Goal: Task Accomplishment & Management: Manage account settings

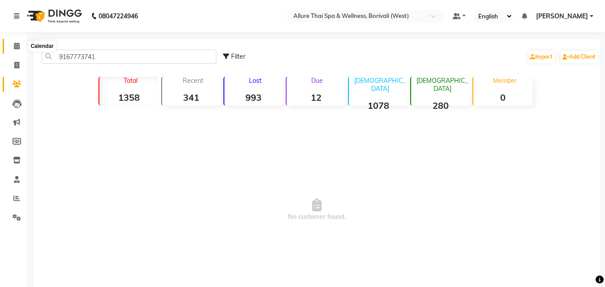
click at [14, 43] on icon at bounding box center [17, 46] width 6 height 7
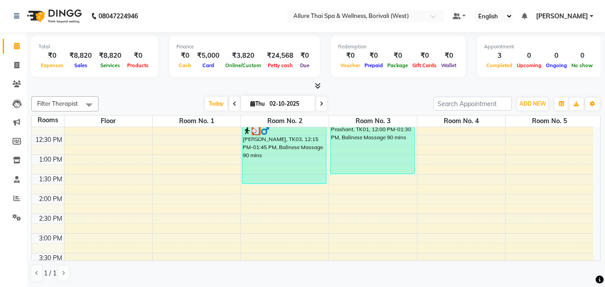
scroll to position [130, 0]
click at [16, 200] on icon at bounding box center [16, 198] width 7 height 7
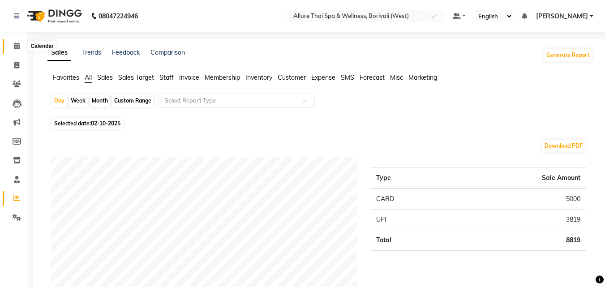
click at [17, 47] on icon at bounding box center [17, 46] width 6 height 7
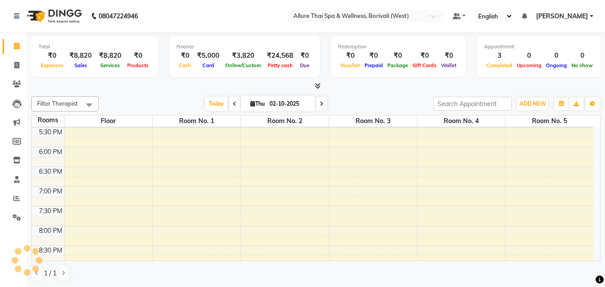
scroll to position [335, 0]
click at [468, 133] on div "9:00 AM 9:30 AM 10:00 AM 10:30 AM 11:00 AM 11:30 AM 12:00 PM 12:30 PM 1:00 PM 1…" at bounding box center [313, 88] width 562 height 591
select select "tentative"
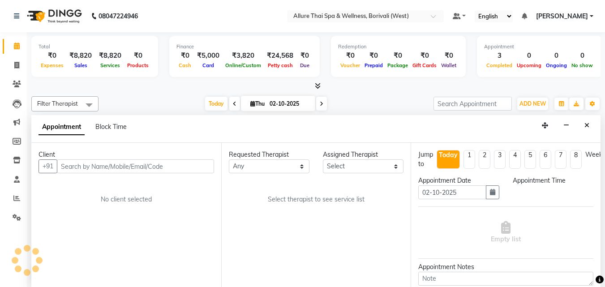
scroll to position [0, 0]
select select "1050"
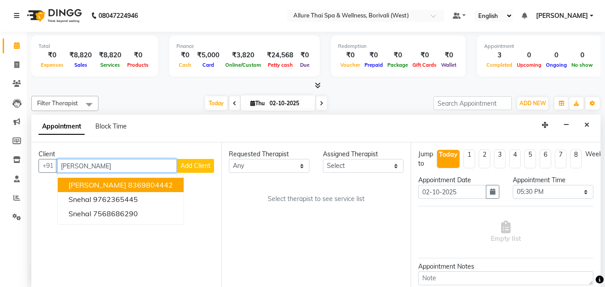
click at [128, 183] on ngb-highlight "8369804442" at bounding box center [150, 184] width 45 height 9
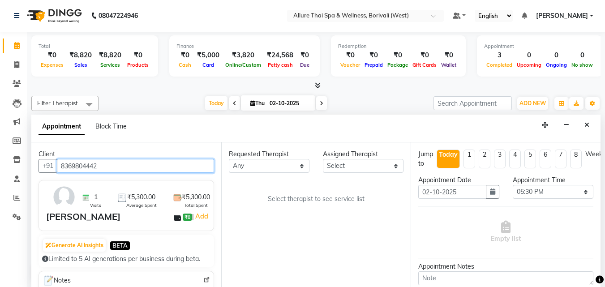
type input "8369804442"
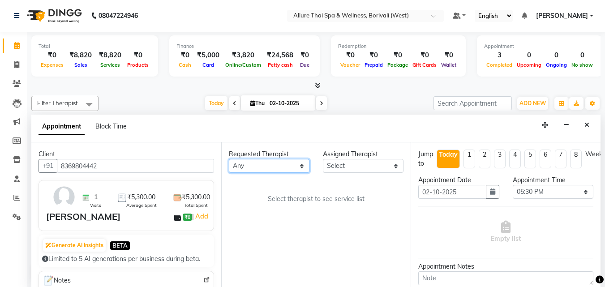
click at [253, 163] on select "Any [PERSON_NAME] [PERSON_NAME]" at bounding box center [269, 166] width 81 height 14
select select "79062"
click at [229, 159] on select "Any [PERSON_NAME] [PERSON_NAME]" at bounding box center [269, 166] width 81 height 14
select select "79062"
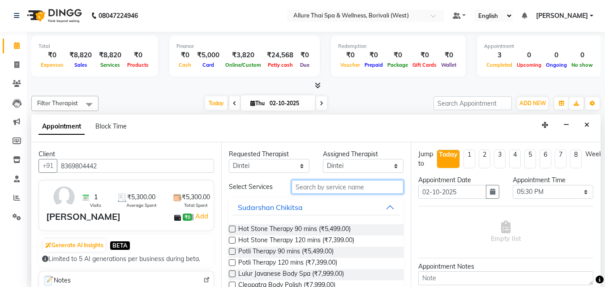
click at [330, 187] on input "text" at bounding box center [348, 187] width 112 height 14
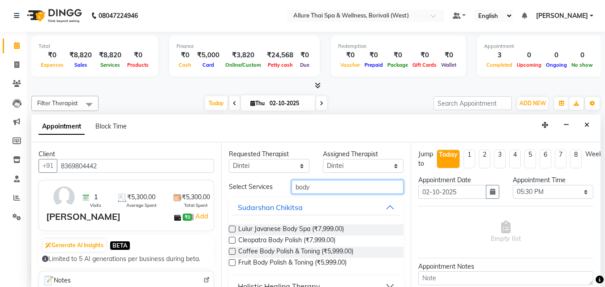
scroll to position [36, 0]
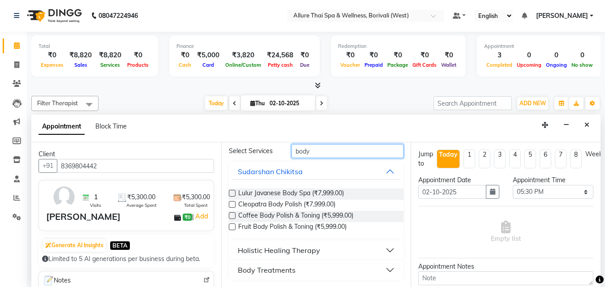
type input "body"
click at [300, 246] on div "Holistic Healing Therapy" at bounding box center [279, 250] width 82 height 11
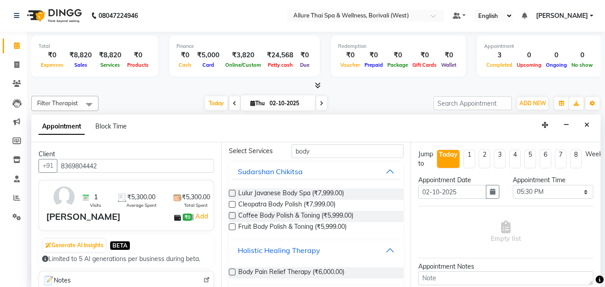
scroll to position [61, 0]
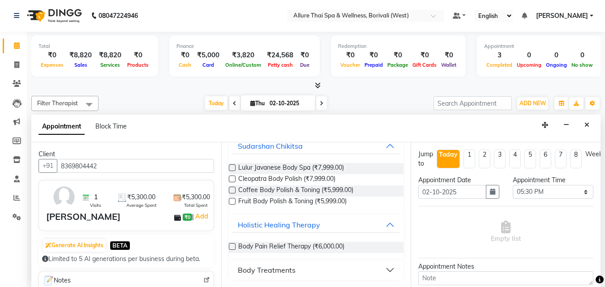
click at [300, 246] on span "Body Pain Relief Therapy (₹6,000.00)" at bounding box center [291, 247] width 106 height 11
checkbox input "false"
select select "4286"
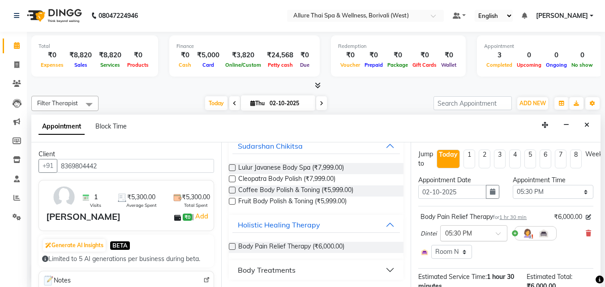
scroll to position [121, 0]
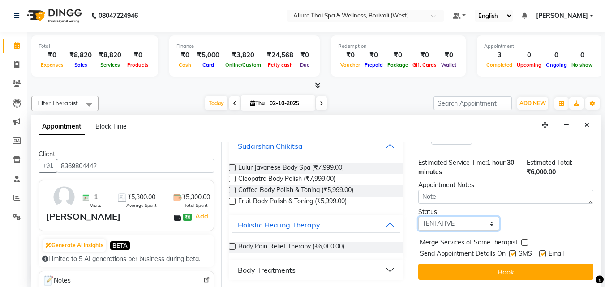
click at [468, 217] on select "Select TENTATIVE CONFIRM CHECK-IN UPCOMING" at bounding box center [458, 224] width 81 height 14
select select "check-in"
click at [418, 217] on select "Select TENTATIVE CONFIRM CHECK-IN UPCOMING" at bounding box center [458, 224] width 81 height 14
click at [513, 250] on label at bounding box center [512, 253] width 7 height 7
click at [513, 252] on input "checkbox" at bounding box center [512, 255] width 6 height 6
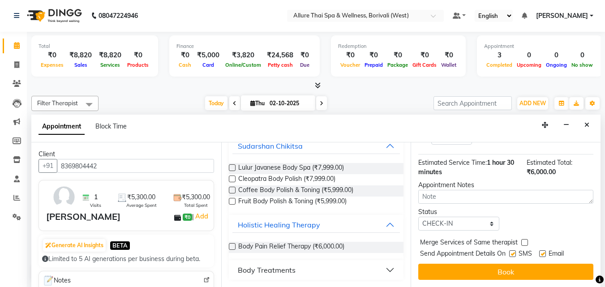
checkbox input "false"
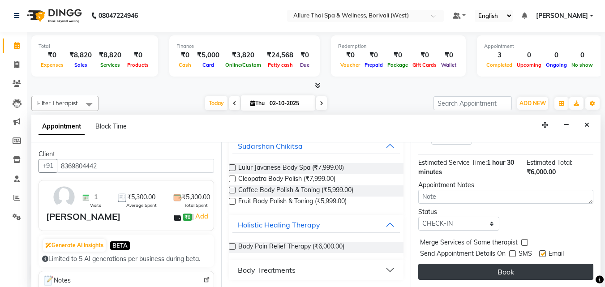
click at [499, 264] on button "Book" at bounding box center [505, 272] width 175 height 16
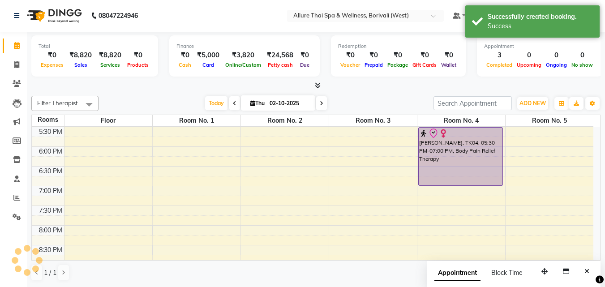
scroll to position [0, 0]
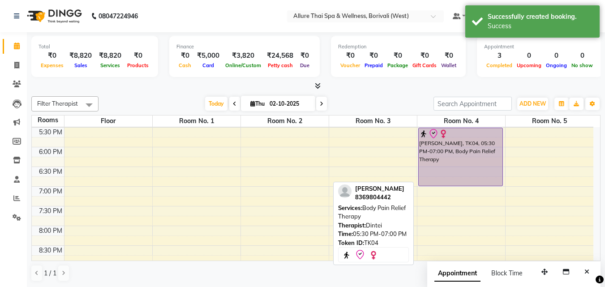
click at [459, 166] on div "[PERSON_NAME], TK04, 05:30 PM-07:00 PM, Body Pain Relief Therapy" at bounding box center [461, 157] width 84 height 58
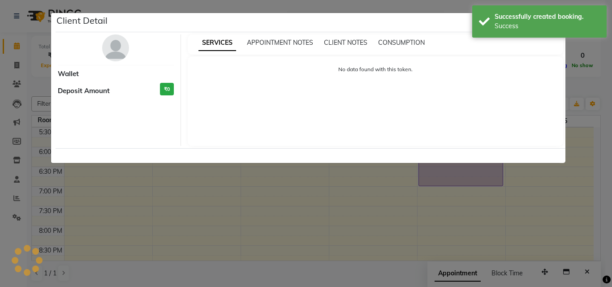
select select "8"
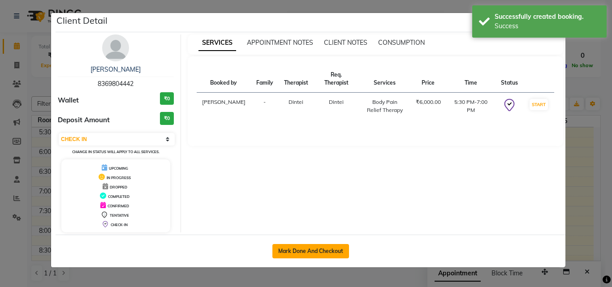
click at [300, 249] on button "Mark Done And Checkout" at bounding box center [310, 251] width 77 height 14
select select "6772"
select select "service"
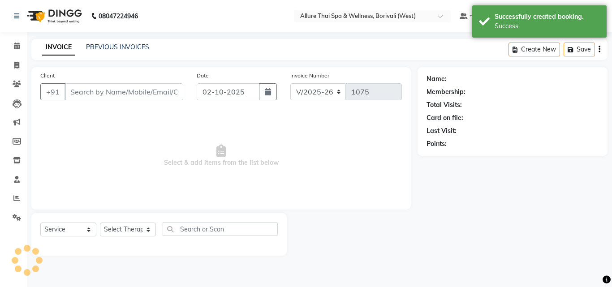
type input "8369804442"
select select "79062"
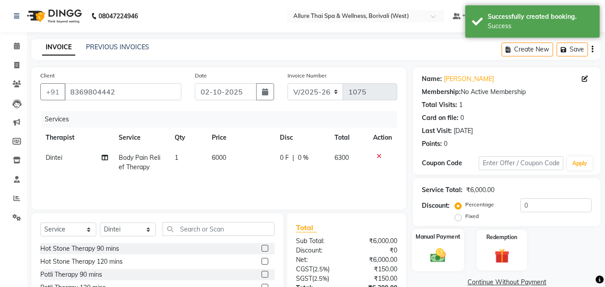
click at [446, 246] on img at bounding box center [437, 255] width 25 height 18
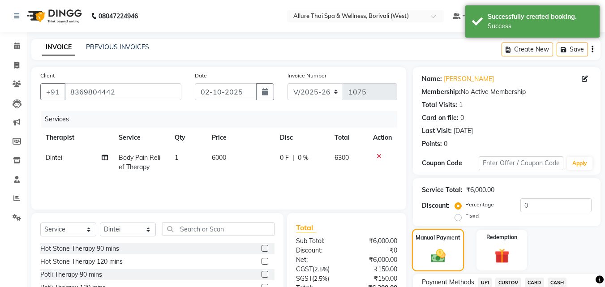
scroll to position [73, 0]
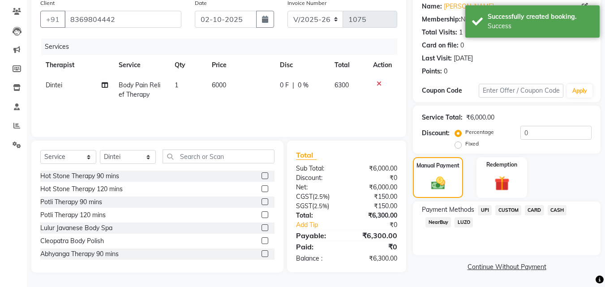
click at [532, 211] on span "CARD" at bounding box center [534, 210] width 19 height 10
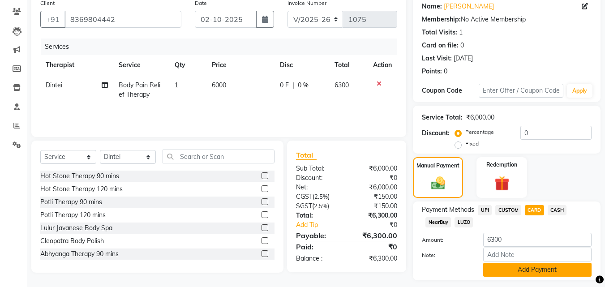
click at [515, 268] on button "Add Payment" at bounding box center [537, 270] width 108 height 14
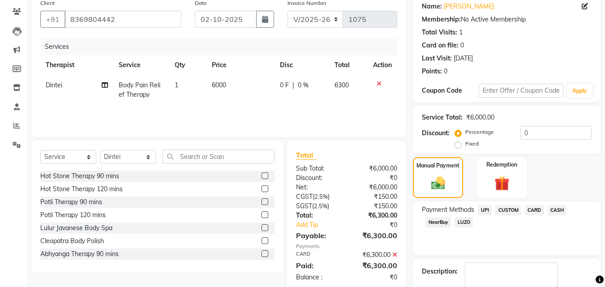
scroll to position [123, 0]
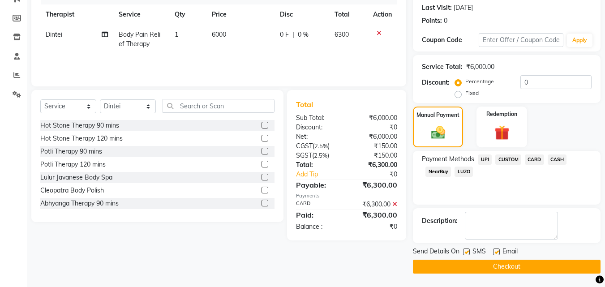
click at [468, 253] on label at bounding box center [466, 252] width 7 height 7
click at [468, 253] on input "checkbox" at bounding box center [466, 252] width 6 height 6
checkbox input "false"
click at [468, 264] on button "Checkout" at bounding box center [507, 267] width 188 height 14
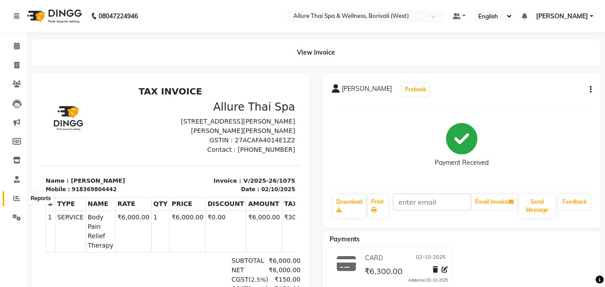
click at [15, 196] on icon at bounding box center [16, 198] width 7 height 7
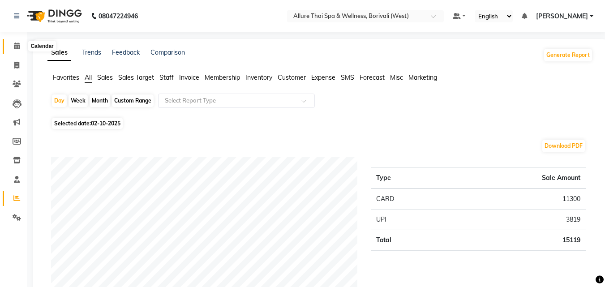
click at [20, 44] on icon at bounding box center [17, 46] width 6 height 7
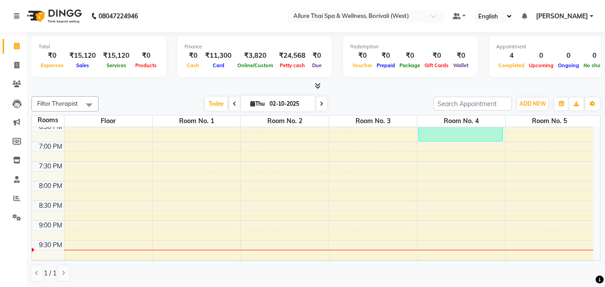
scroll to position [333, 0]
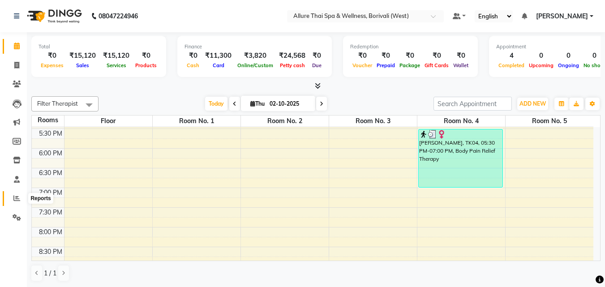
click at [15, 196] on icon at bounding box center [16, 198] width 7 height 7
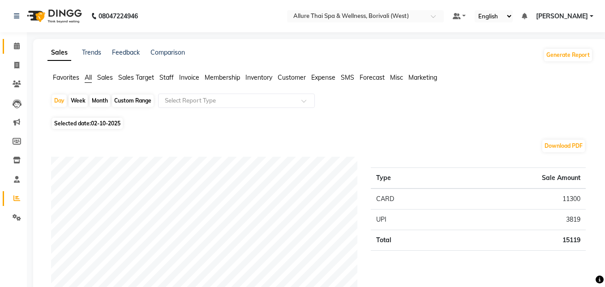
click at [19, 39] on link "Calendar" at bounding box center [13, 46] width 21 height 15
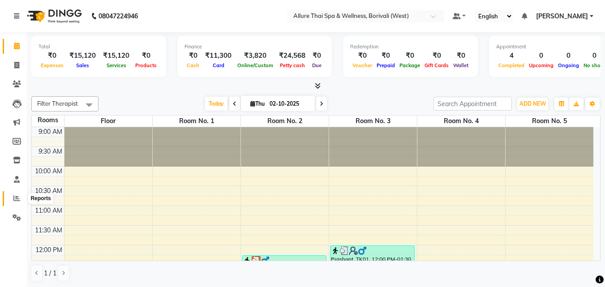
click at [23, 197] on span at bounding box center [17, 198] width 16 height 10
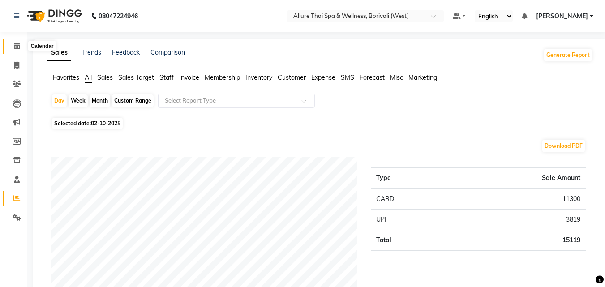
click at [18, 45] on icon at bounding box center [17, 46] width 6 height 7
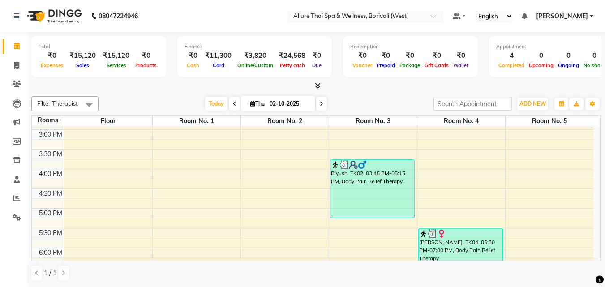
scroll to position [234, 0]
click at [558, 216] on div "9:00 AM 9:30 AM 10:00 AM 10:30 AM 11:00 AM 11:30 AM 12:00 PM 12:30 PM 1:00 PM 1…" at bounding box center [313, 188] width 562 height 591
select select "1020"
select select "tentative"
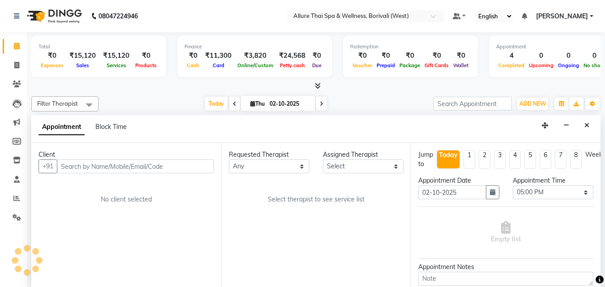
scroll to position [0, 0]
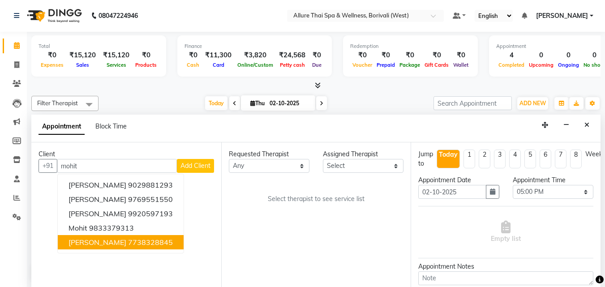
click at [156, 240] on button "[PERSON_NAME] 7738328845" at bounding box center [121, 242] width 126 height 14
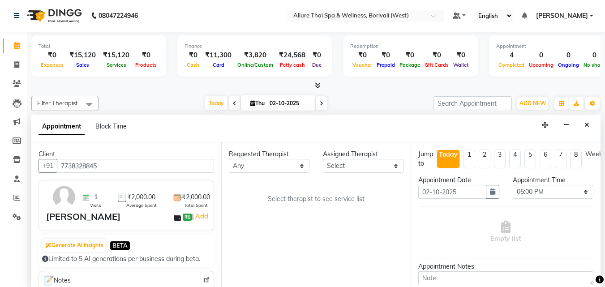
type input "7738328845"
click at [278, 163] on select "Any [PERSON_NAME] [PERSON_NAME]" at bounding box center [269, 166] width 81 height 14
select select "55364"
click at [229, 159] on select "Any [PERSON_NAME] [PERSON_NAME]" at bounding box center [269, 166] width 81 height 14
select select "55364"
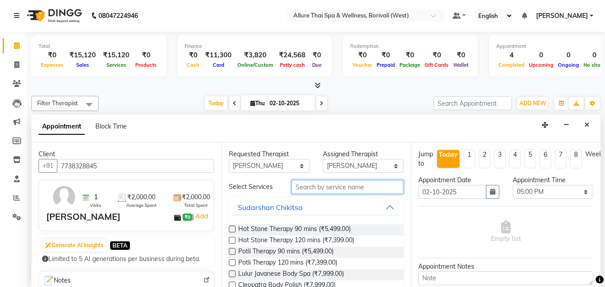
click at [320, 185] on input "text" at bounding box center [348, 187] width 112 height 14
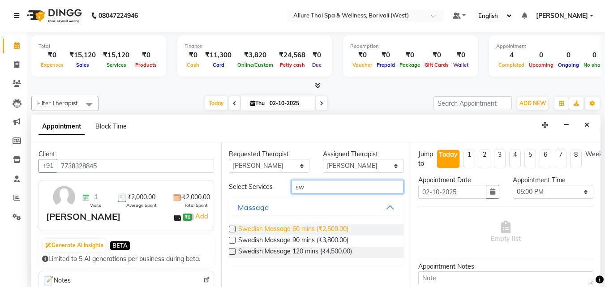
type input "sw"
click at [333, 229] on span "Swedish Massage 60 mins (₹2,500.00)" at bounding box center [293, 229] width 110 height 11
checkbox input "true"
select select "4287"
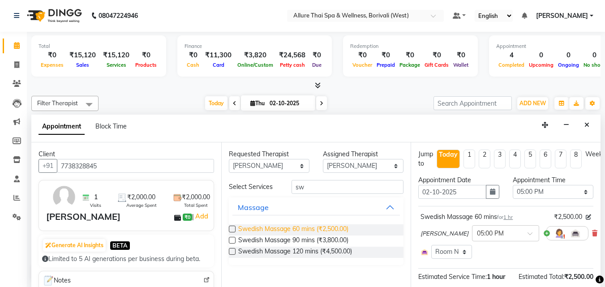
checkbox input "false"
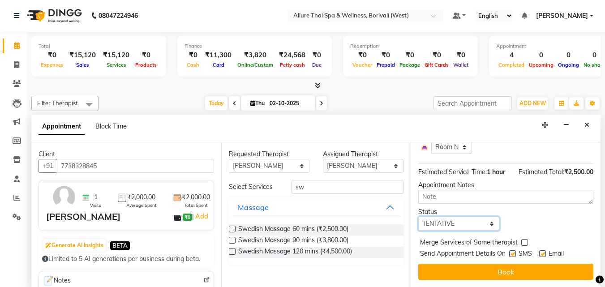
click at [473, 217] on select "Select TENTATIVE CONFIRM CHECK-IN UPCOMING" at bounding box center [458, 224] width 81 height 14
select select "check-in"
click at [418, 217] on select "Select TENTATIVE CONFIRM CHECK-IN UPCOMING" at bounding box center [458, 224] width 81 height 14
click at [516, 250] on label at bounding box center [512, 253] width 7 height 7
click at [515, 252] on input "checkbox" at bounding box center [512, 255] width 6 height 6
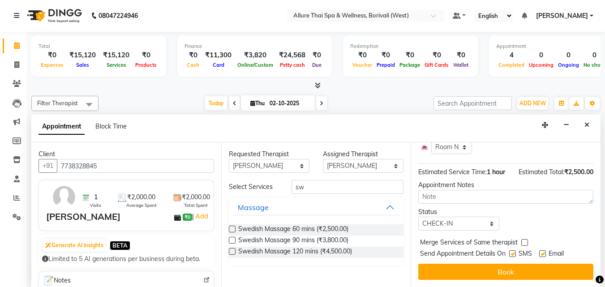
checkbox input "false"
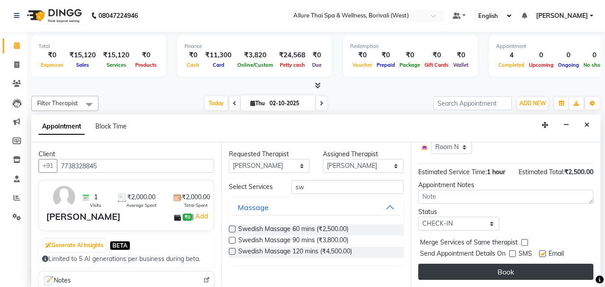
click at [496, 265] on button "Book" at bounding box center [505, 272] width 175 height 16
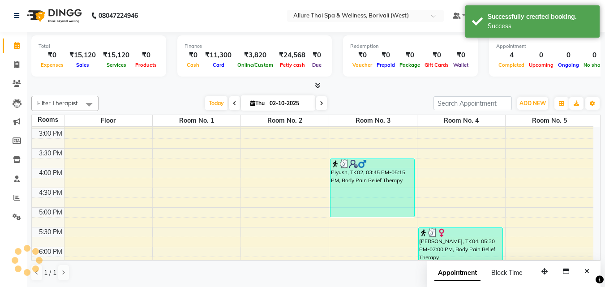
scroll to position [0, 0]
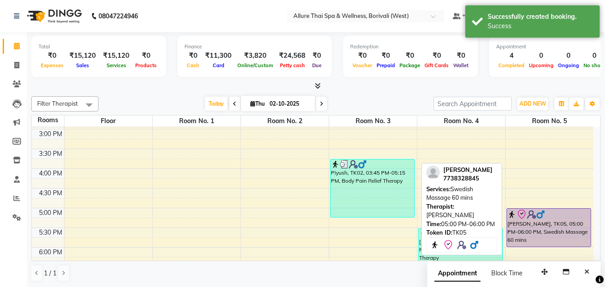
click at [528, 233] on div "[PERSON_NAME], TK05, 05:00 PM-06:00 PM, Swedish Massage 60 mins" at bounding box center [549, 228] width 84 height 38
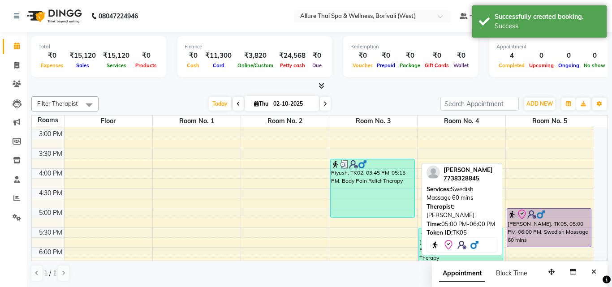
select select "8"
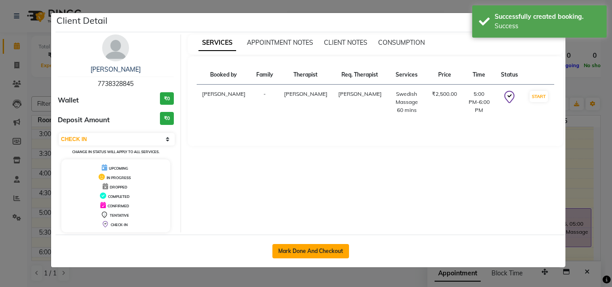
click at [318, 253] on button "Mark Done And Checkout" at bounding box center [310, 251] width 77 height 14
select select "6772"
select select "service"
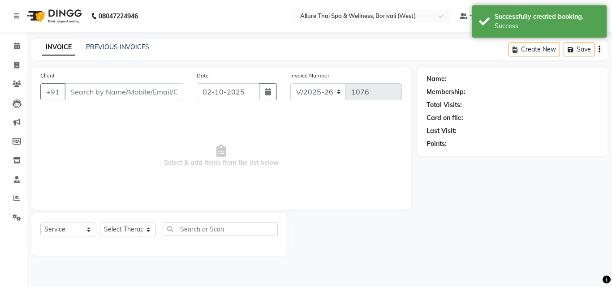
type input "7738328845"
select select "55364"
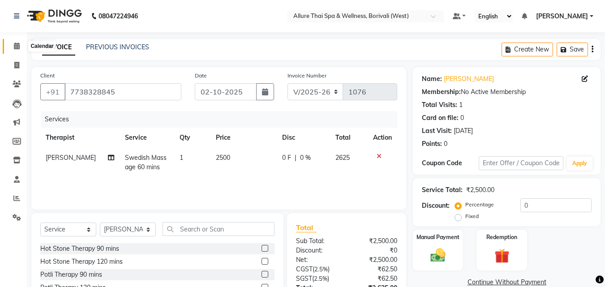
click at [17, 44] on icon at bounding box center [17, 46] width 6 height 7
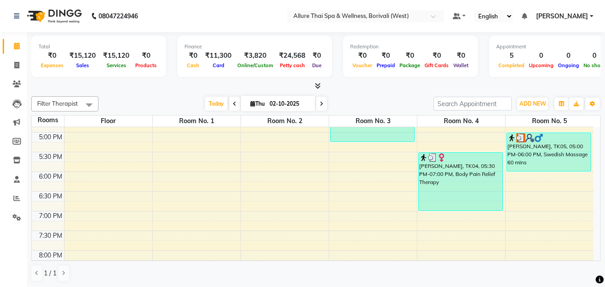
scroll to position [310, 0]
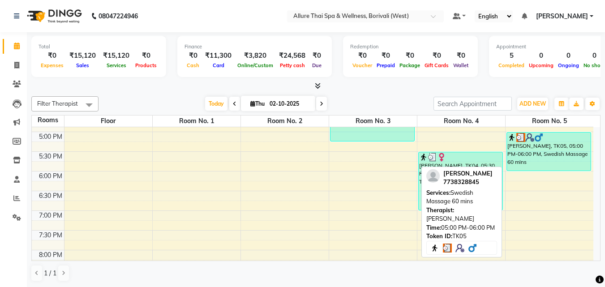
click at [562, 155] on div "[PERSON_NAME], TK05, 05:00 PM-06:00 PM, Swedish Massage 60 mins" at bounding box center [549, 152] width 84 height 38
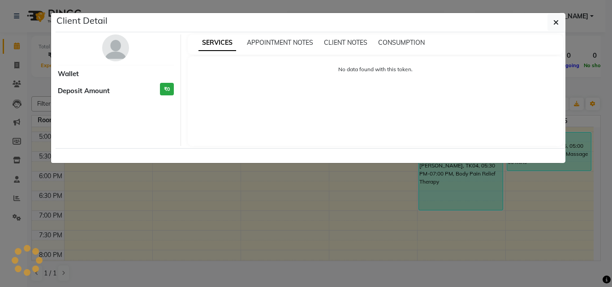
select select "3"
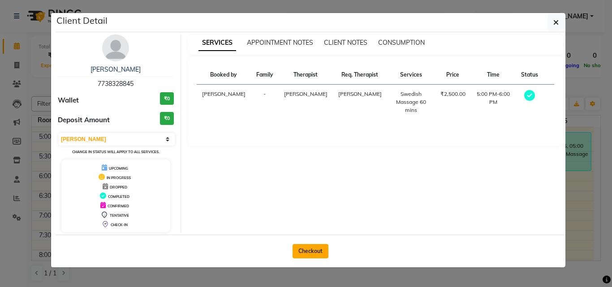
click at [311, 250] on button "Checkout" at bounding box center [310, 251] width 36 height 14
select select "service"
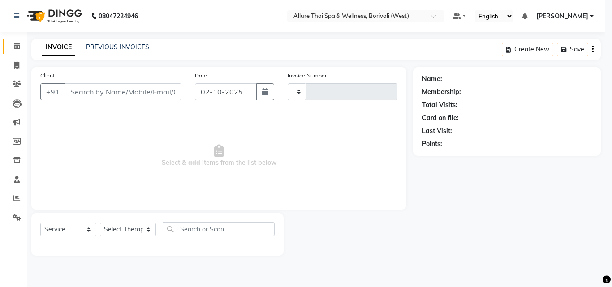
type input "1076"
select select "6772"
type input "7738328845"
select select "55364"
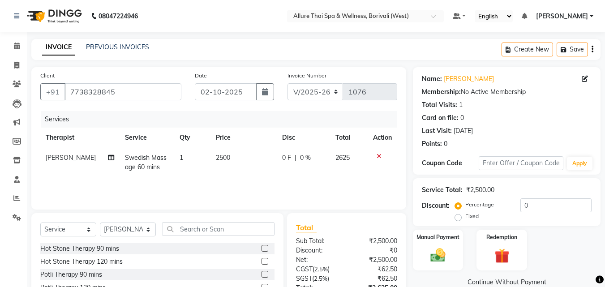
click at [465, 217] on label "Fixed" at bounding box center [471, 216] width 13 height 8
click at [458, 217] on input "Fixed" at bounding box center [460, 216] width 6 height 6
radio input "true"
click at [536, 203] on input "0" at bounding box center [555, 205] width 71 height 14
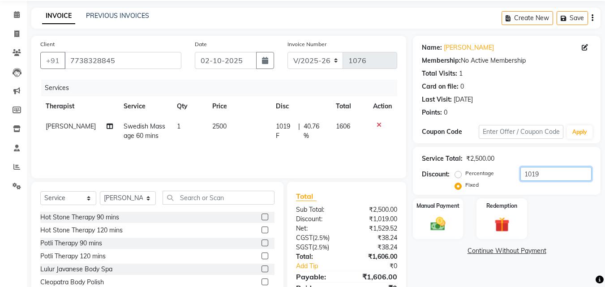
scroll to position [34, 0]
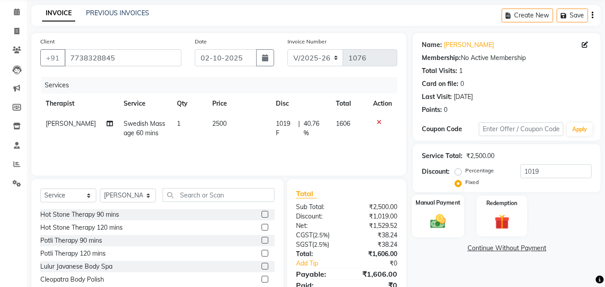
click at [437, 204] on label "Manual Payment" at bounding box center [438, 202] width 45 height 9
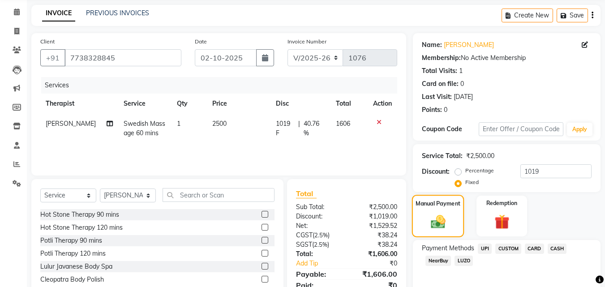
scroll to position [73, 0]
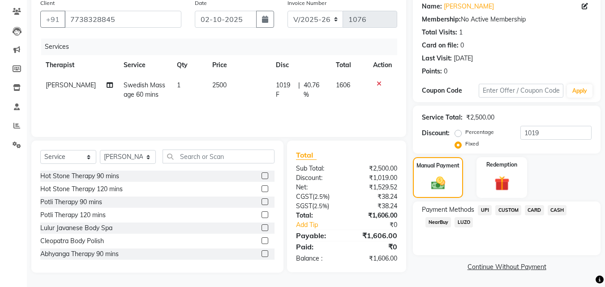
click at [483, 211] on span "UPI" at bounding box center [485, 210] width 14 height 10
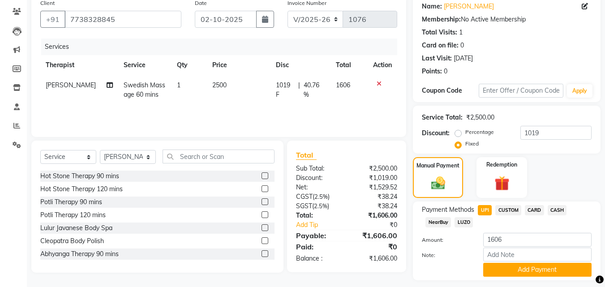
scroll to position [98, 0]
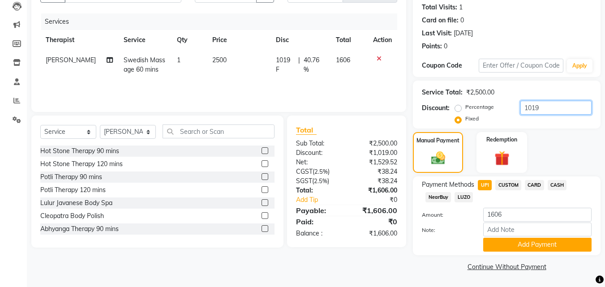
click at [560, 111] on input "1019" at bounding box center [555, 108] width 71 height 14
type input "1"
type input "1405"
click at [485, 185] on span "UPI" at bounding box center [485, 185] width 14 height 10
type input "1220"
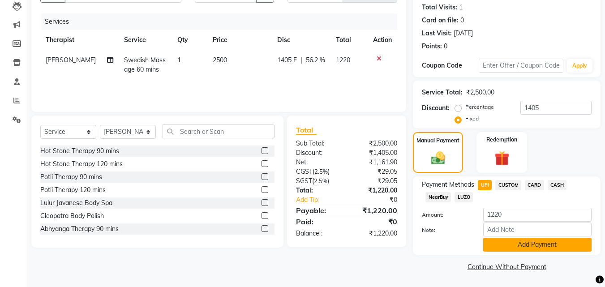
click at [513, 240] on button "Add Payment" at bounding box center [537, 245] width 108 height 14
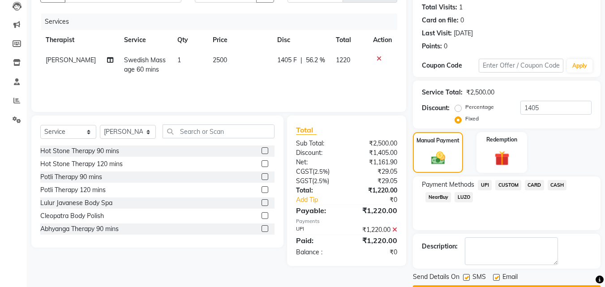
scroll to position [123, 0]
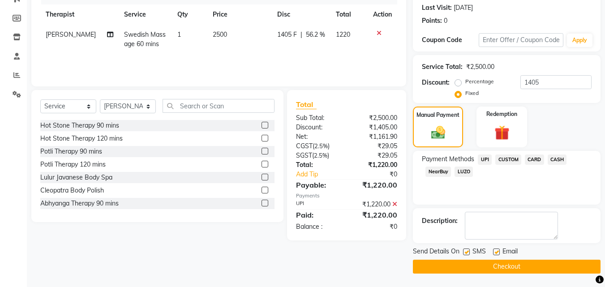
click at [466, 252] on label at bounding box center [466, 252] width 7 height 7
click at [466, 252] on input "checkbox" at bounding box center [466, 252] width 6 height 6
checkbox input "false"
click at [455, 263] on button "Checkout" at bounding box center [507, 267] width 188 height 14
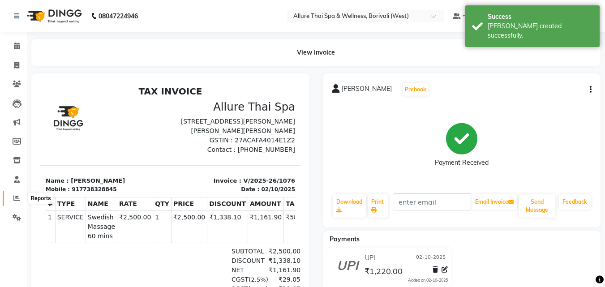
click at [17, 196] on icon at bounding box center [16, 198] width 7 height 7
